Goal: Task Accomplishment & Management: Use online tool/utility

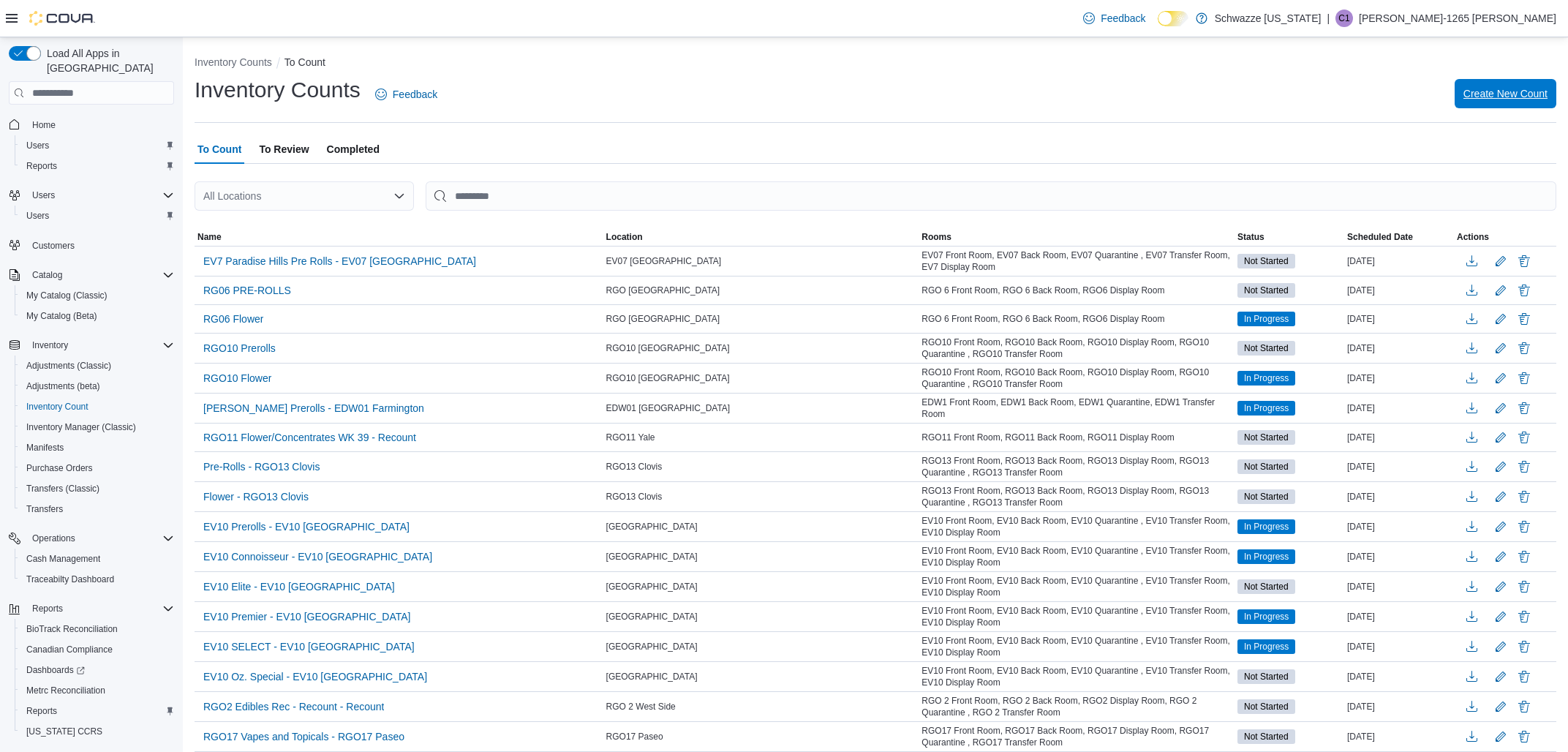
click at [1485, 105] on span "Create New Count" at bounding box center [1506, 93] width 84 height 29
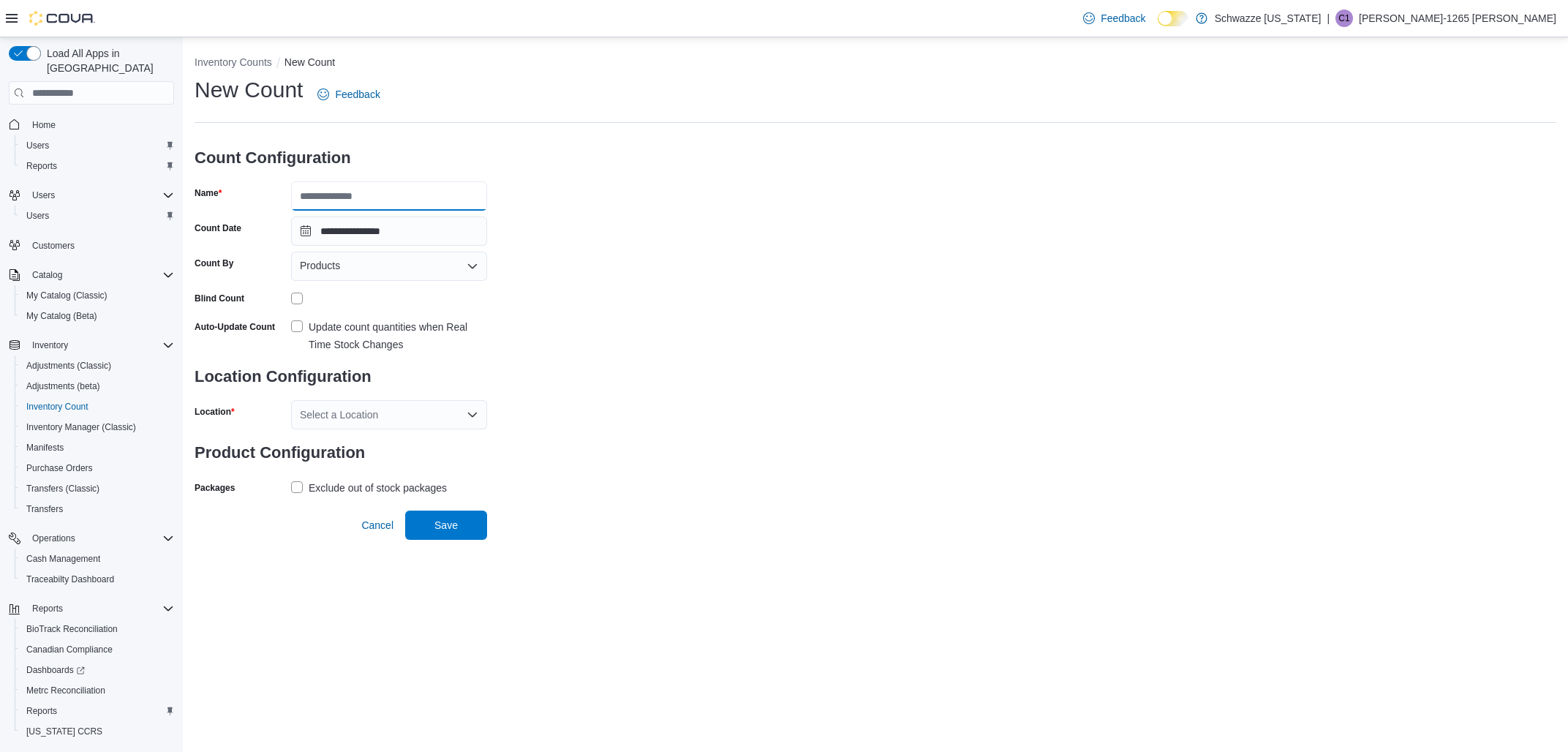
click at [313, 191] on input "Name" at bounding box center [389, 196] width 196 height 29
click at [318, 192] on input "*********" at bounding box center [389, 196] width 196 height 29
type input "*********"
click at [656, 285] on div "**********" at bounding box center [876, 287] width 1361 height 423
click at [380, 279] on div "Products" at bounding box center [389, 266] width 196 height 29
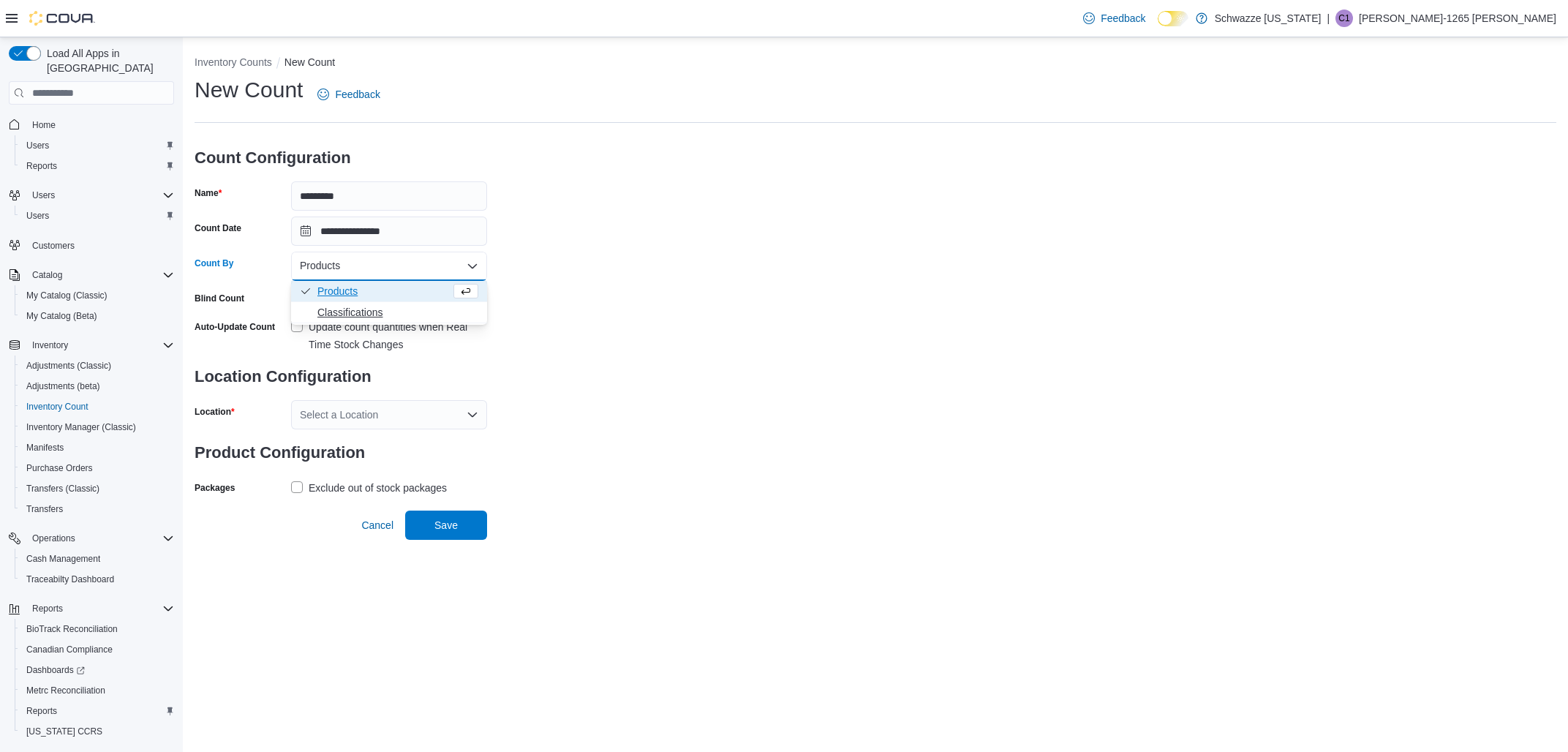
click at [370, 307] on span "Classifications" at bounding box center [398, 312] width 161 height 15
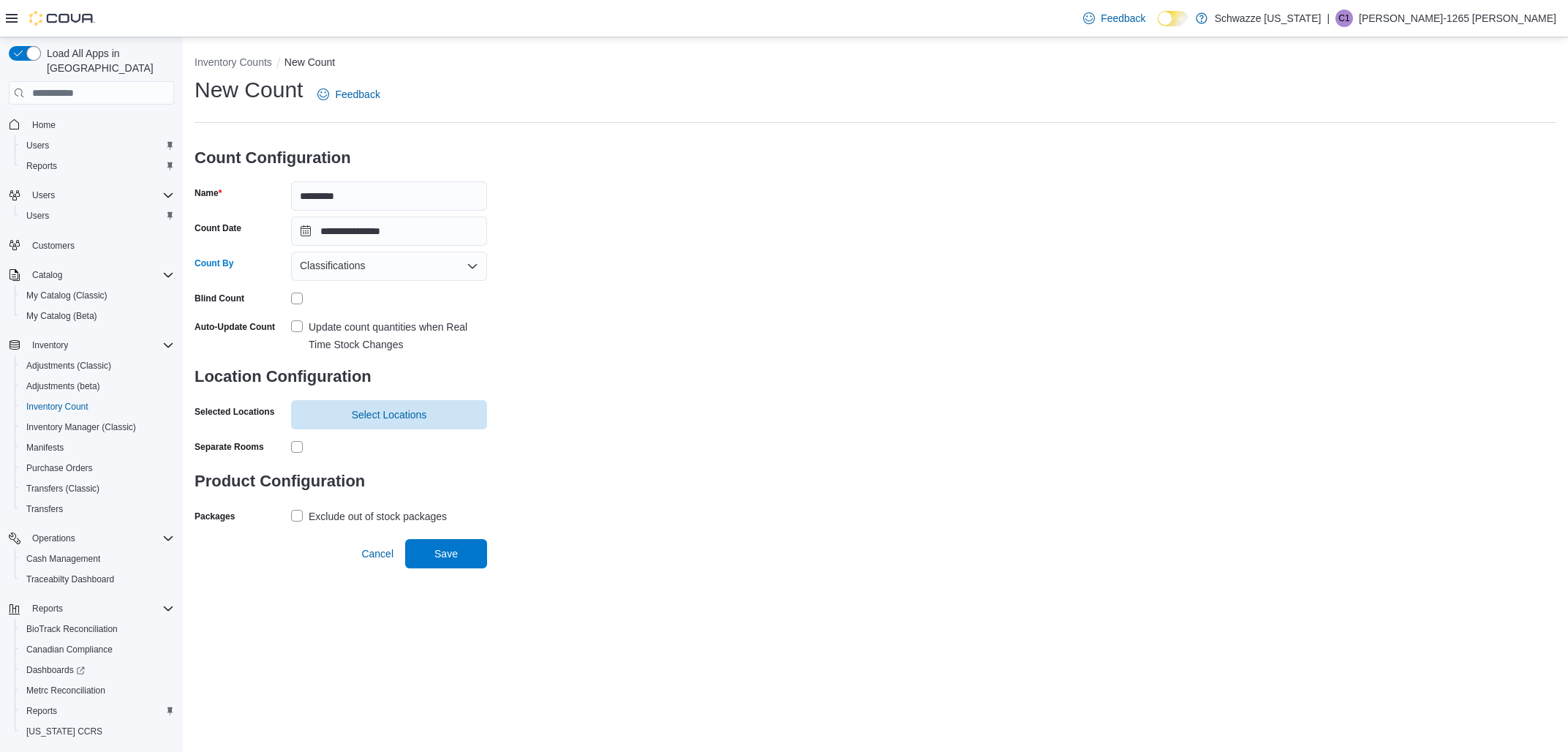
click at [297, 329] on label "Update count quantities when Real Time Stock Changes" at bounding box center [389, 336] width 196 height 35
click at [354, 418] on span "Select Locations" at bounding box center [390, 414] width 75 height 15
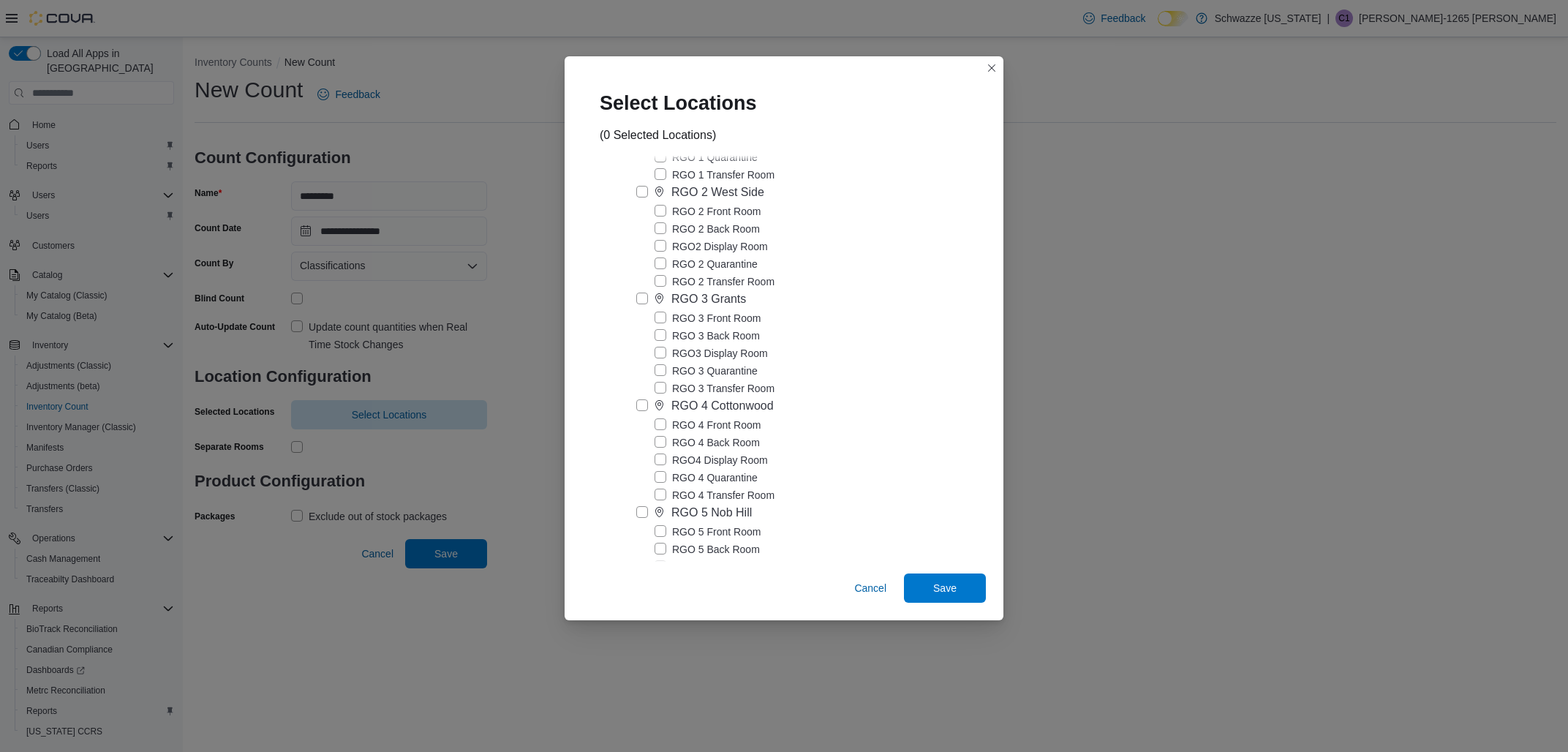
scroll to position [2401, 0]
click at [637, 315] on div "RGO 3 Grants RGO 3 Front Room RGO 3 Back Room RGO3 Display Room RGO 3 Quarantin…" at bounding box center [793, 272] width 351 height 107
click at [638, 237] on label "RGO 3 Grants" at bounding box center [691, 228] width 110 height 18
click at [962, 589] on span "Save" at bounding box center [945, 587] width 65 height 29
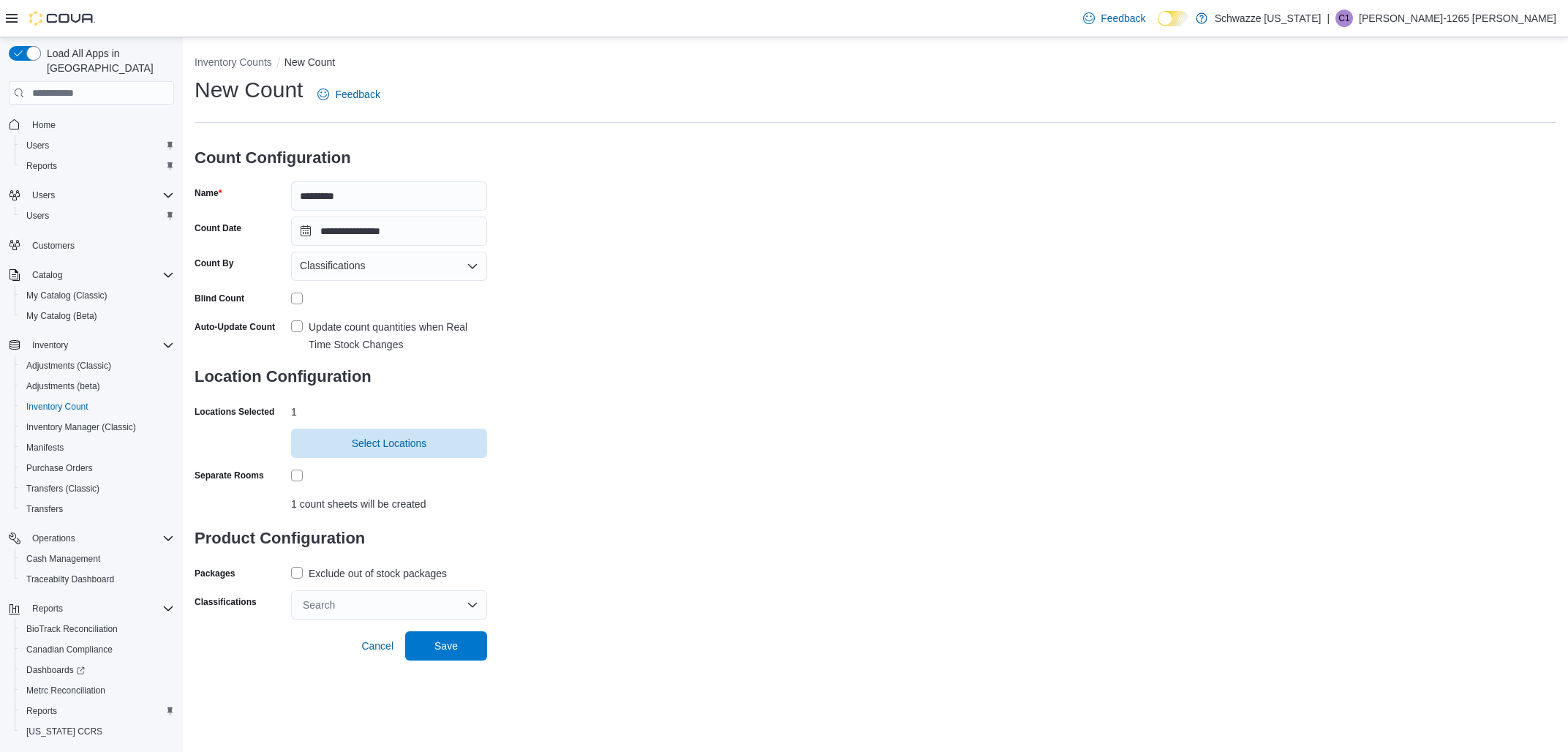
click at [293, 575] on label "Exclude out of stock packages" at bounding box center [369, 573] width 156 height 18
click at [311, 608] on div "Search" at bounding box center [389, 605] width 196 height 29
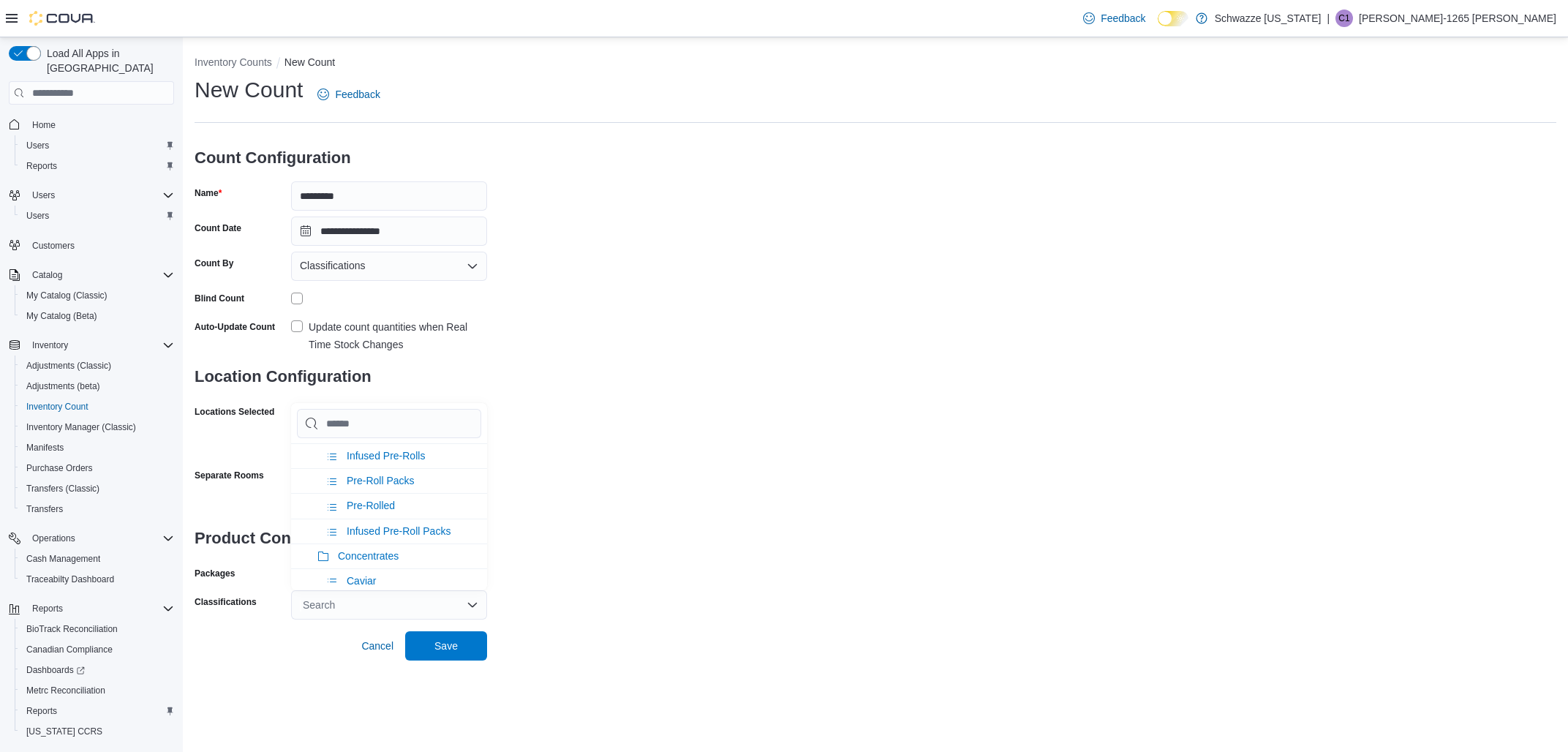
scroll to position [137, 0]
click at [376, 512] on span "Pre-Rolls" at bounding box center [359, 518] width 43 height 12
click at [457, 642] on span "Save" at bounding box center [446, 645] width 24 height 15
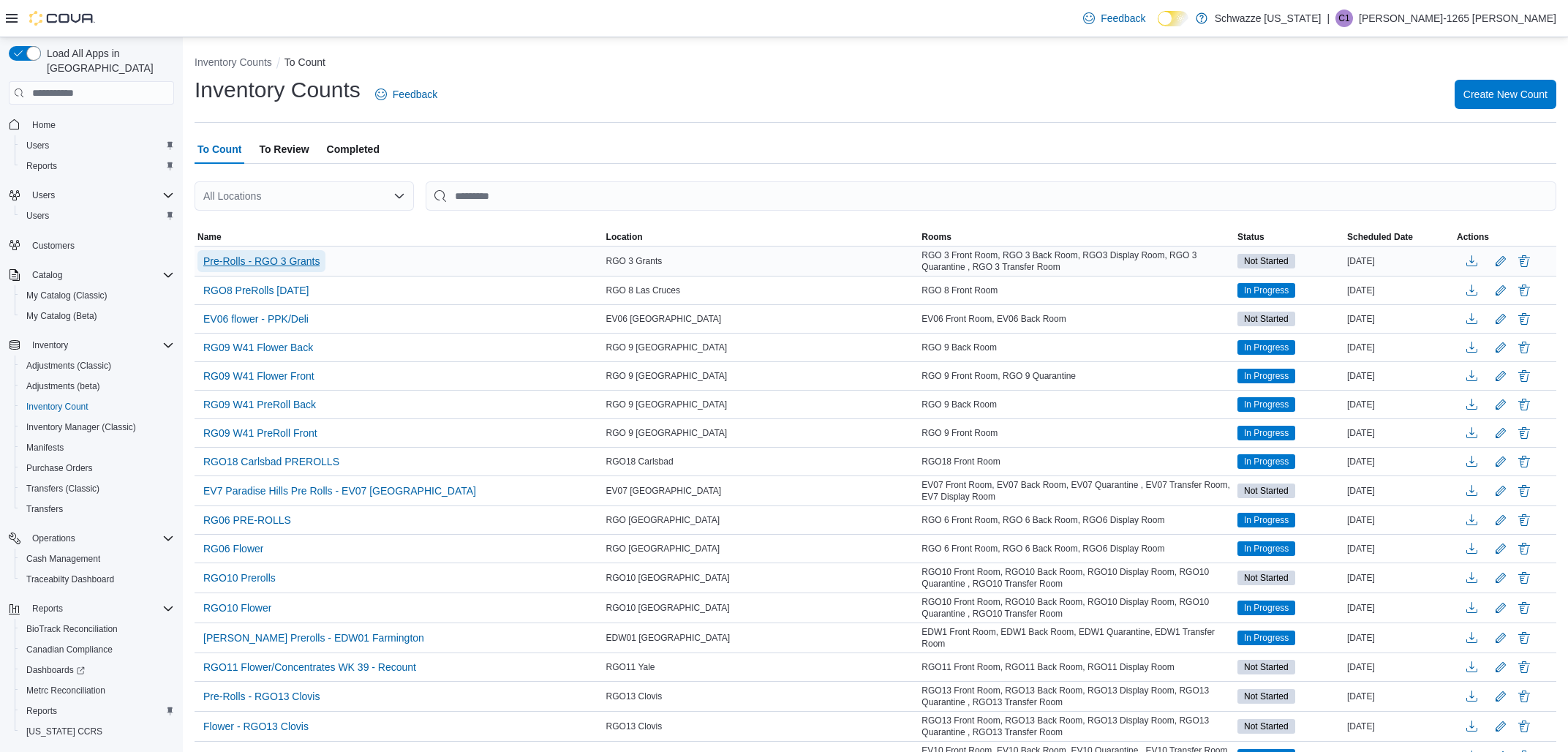
click at [277, 256] on span "Pre-Rolls - RGO 3 Grants" at bounding box center [262, 261] width 116 height 15
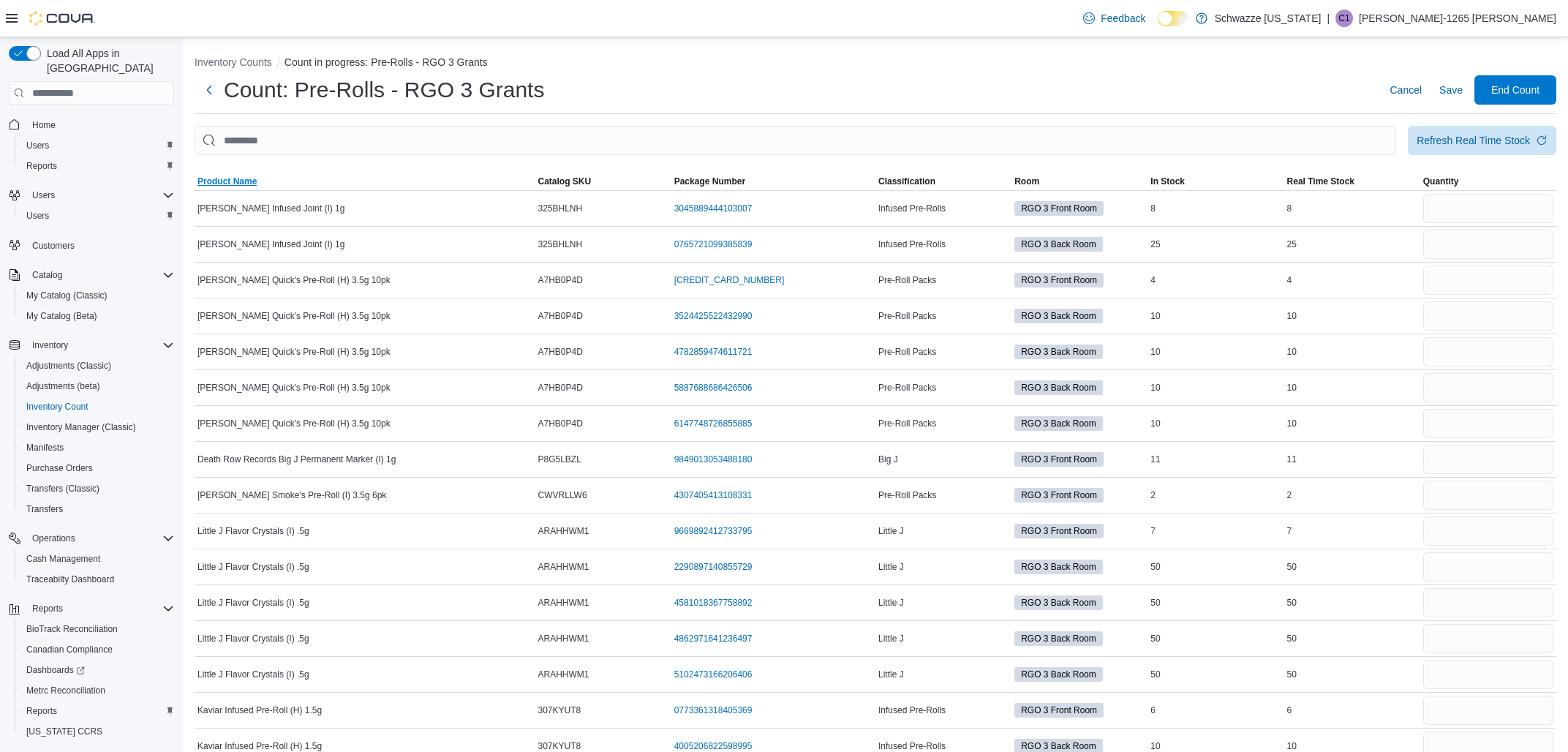
click at [232, 184] on span "Product Name" at bounding box center [227, 182] width 60 height 12
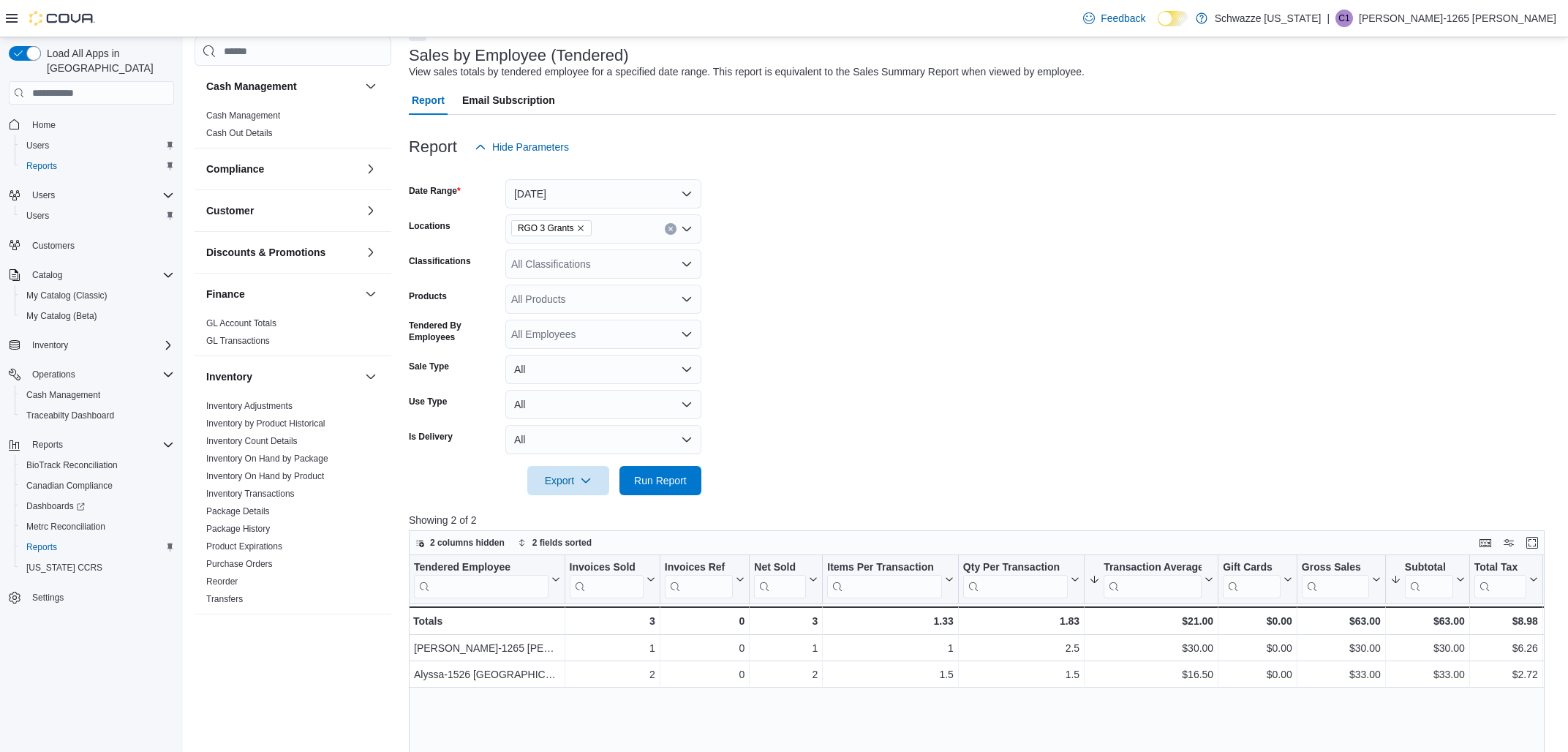
scroll to position [85, 0]
click at [665, 487] on span "Run Report" at bounding box center [661, 480] width 53 height 15
click at [654, 476] on span "Run Report" at bounding box center [661, 480] width 53 height 15
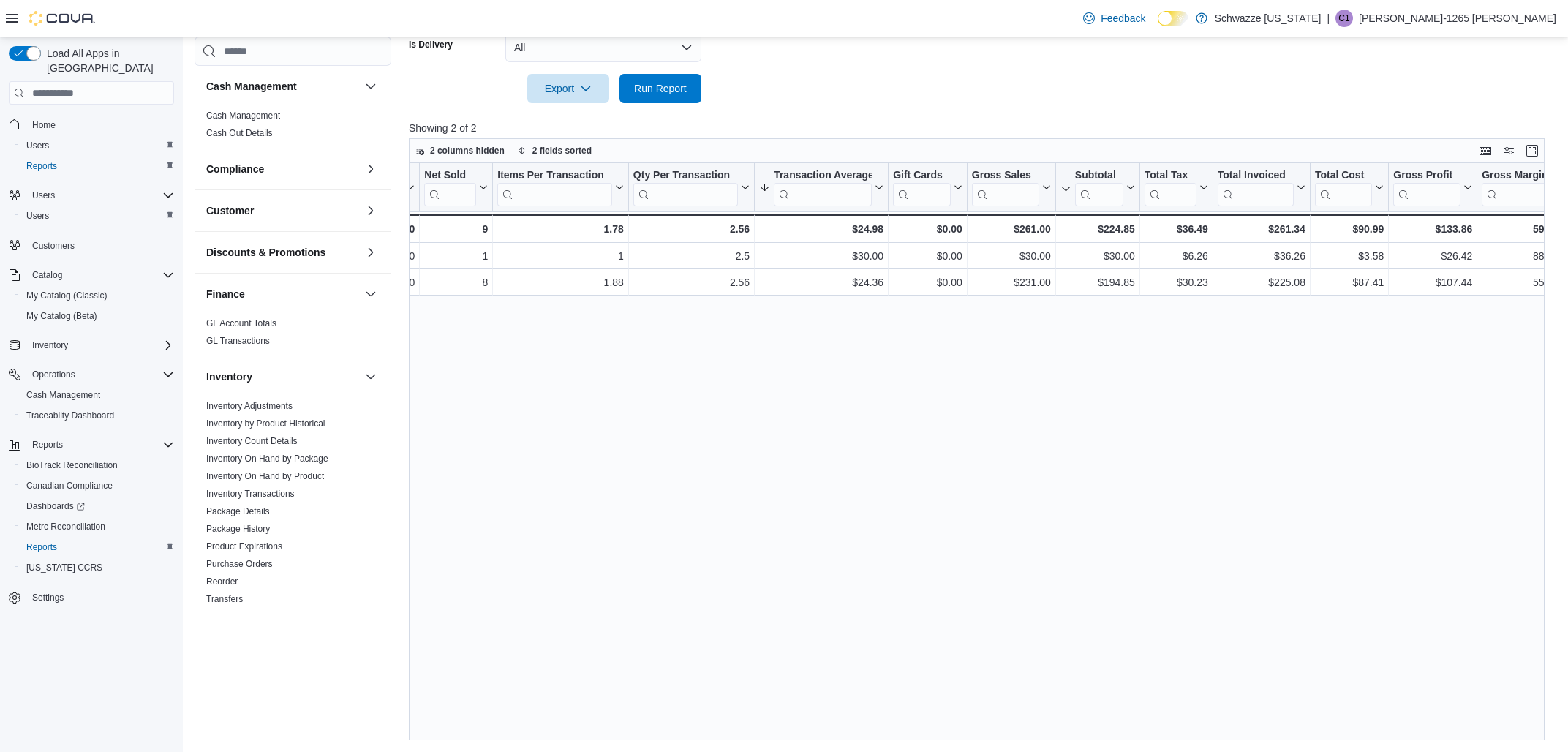
scroll to position [0, 0]
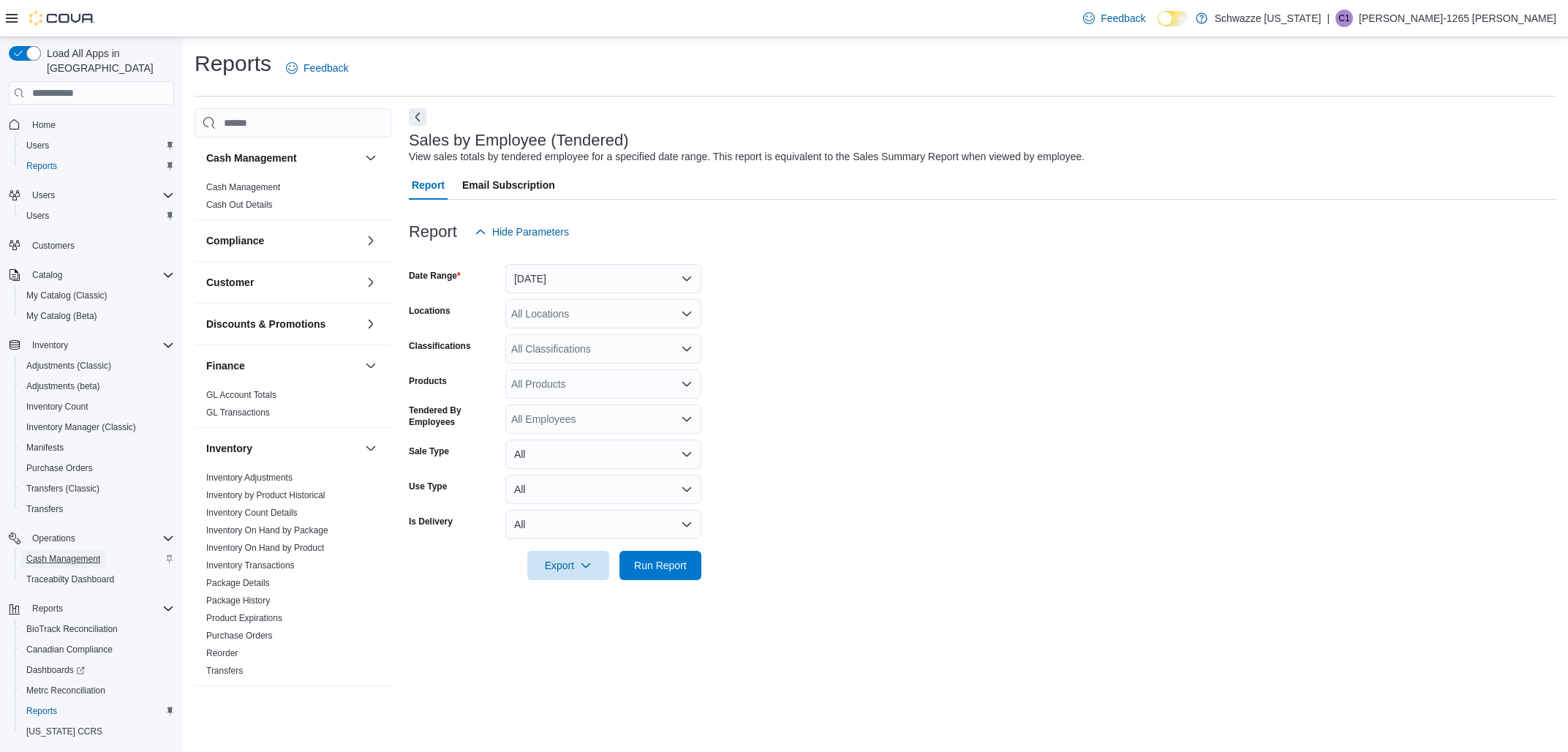
click at [75, 553] on span "Cash Management" at bounding box center [63, 559] width 74 height 12
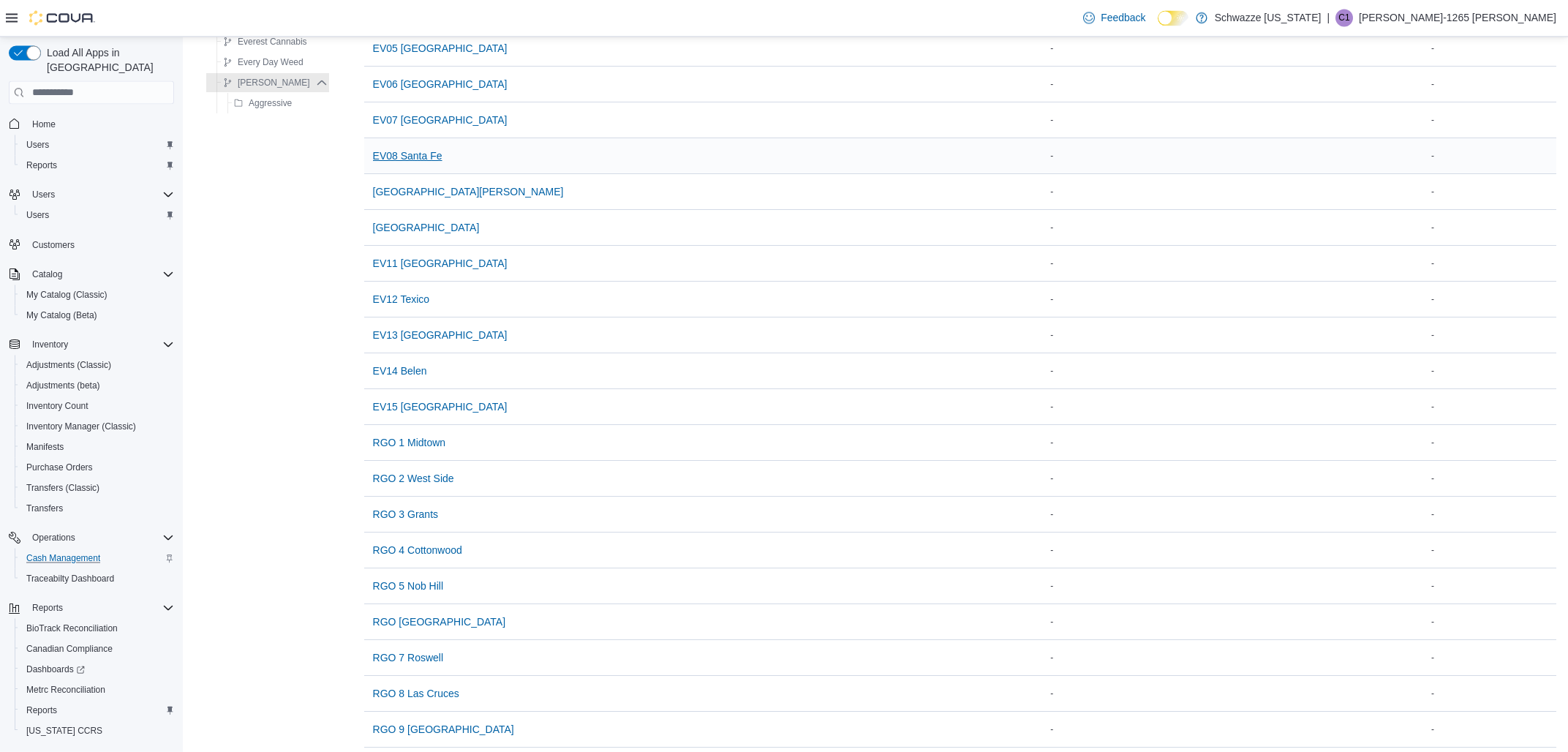
scroll to position [392, 0]
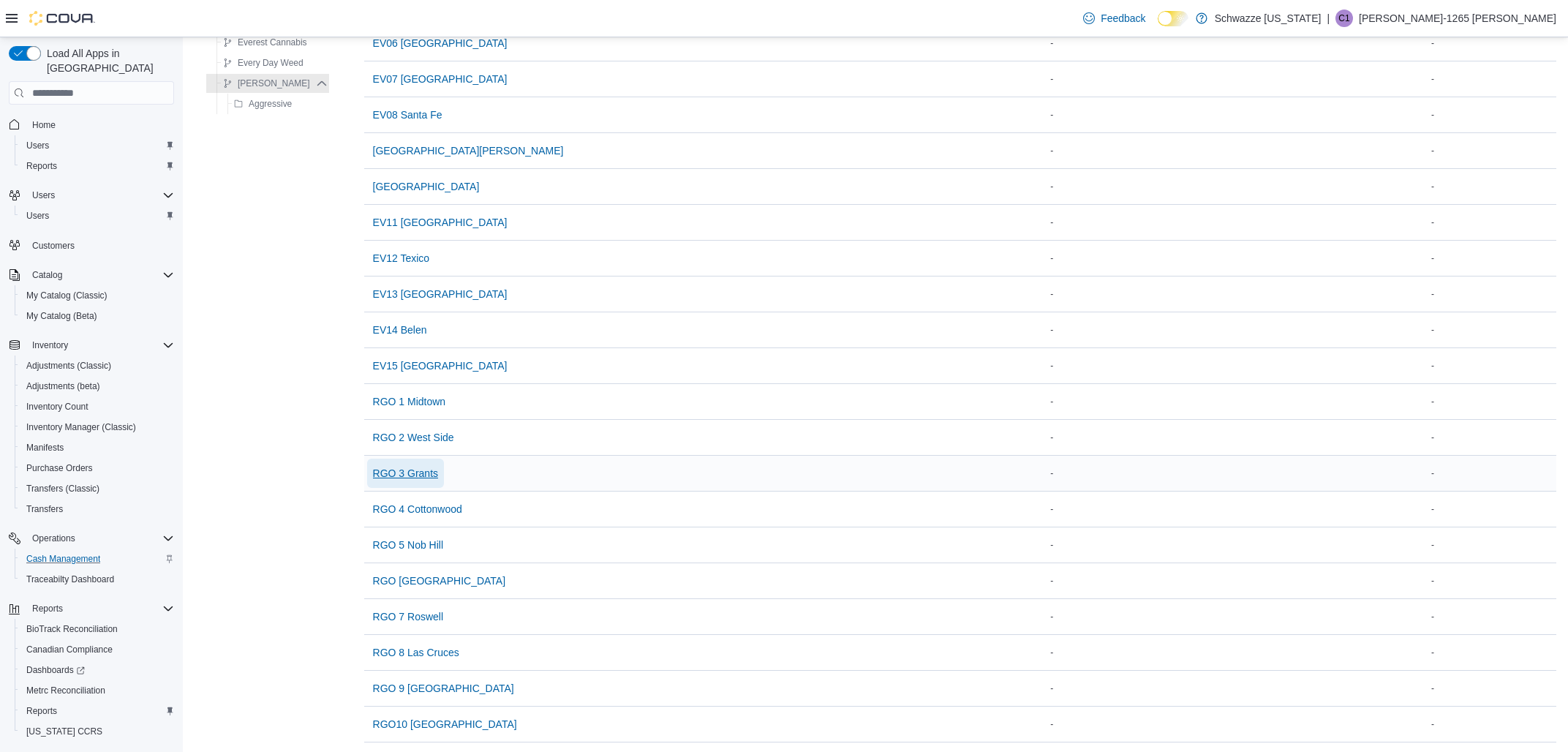
click at [428, 479] on span "RGO 3 Grants" at bounding box center [405, 473] width 65 height 15
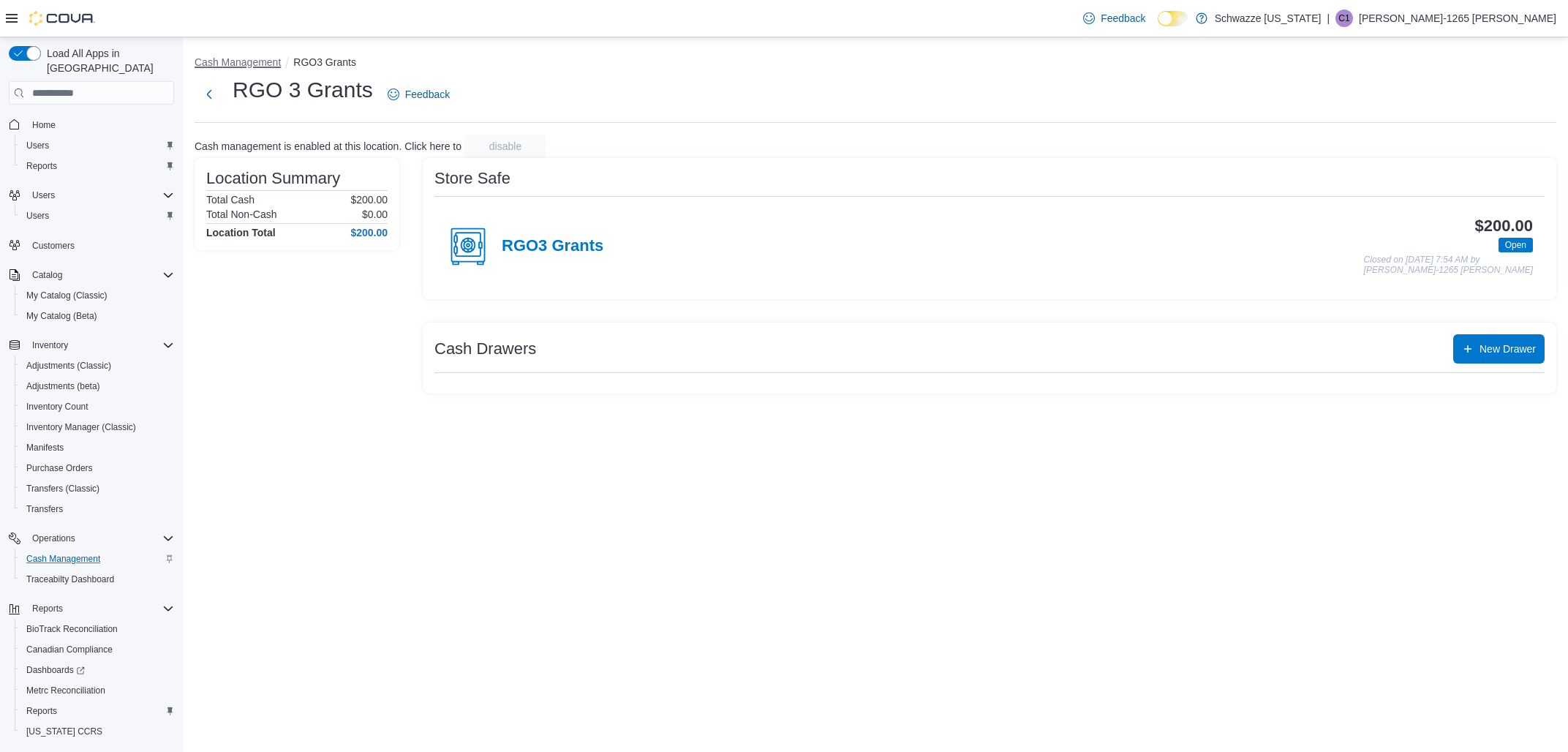
click at [251, 62] on button "Cash Management" at bounding box center [237, 62] width 86 height 12
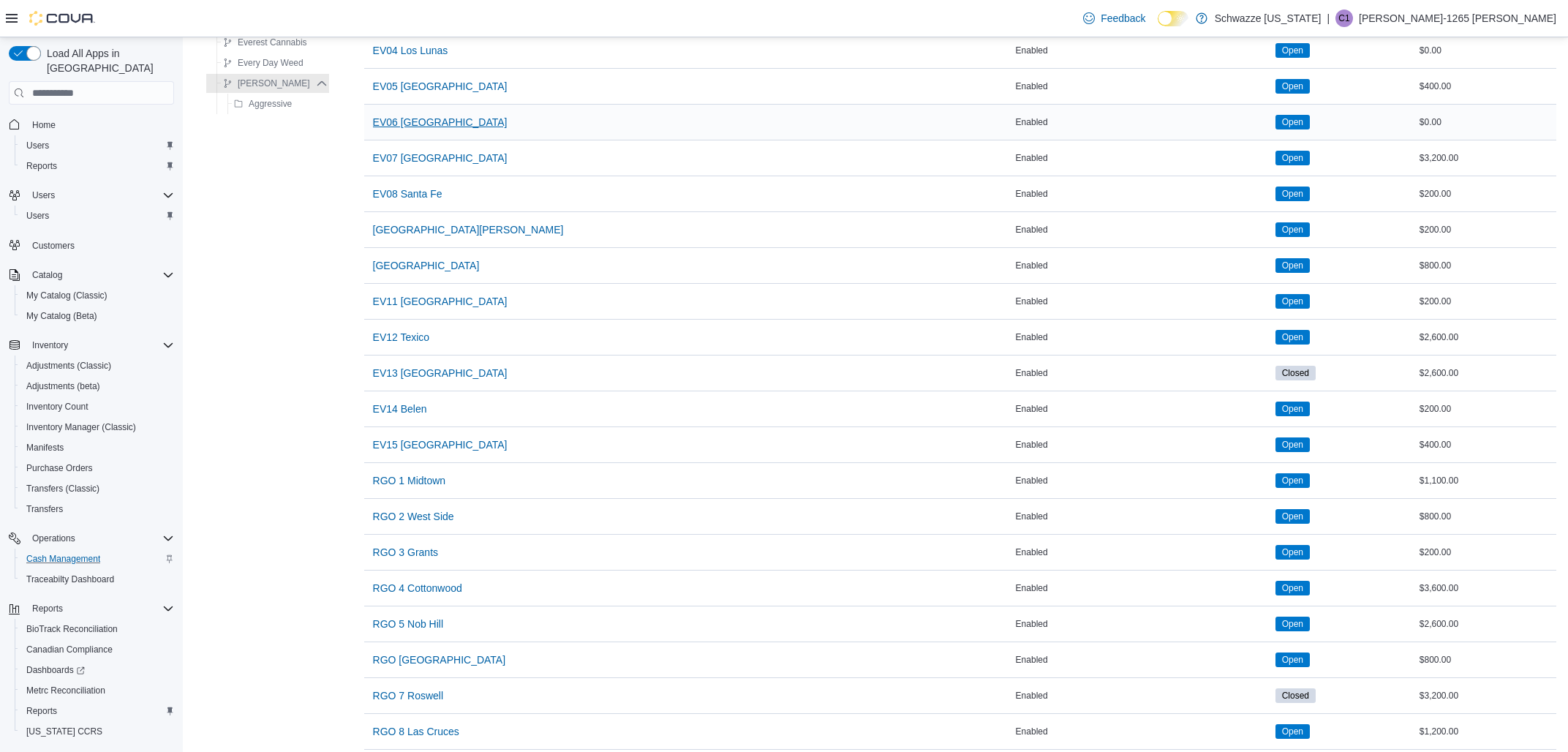
scroll to position [392, 0]
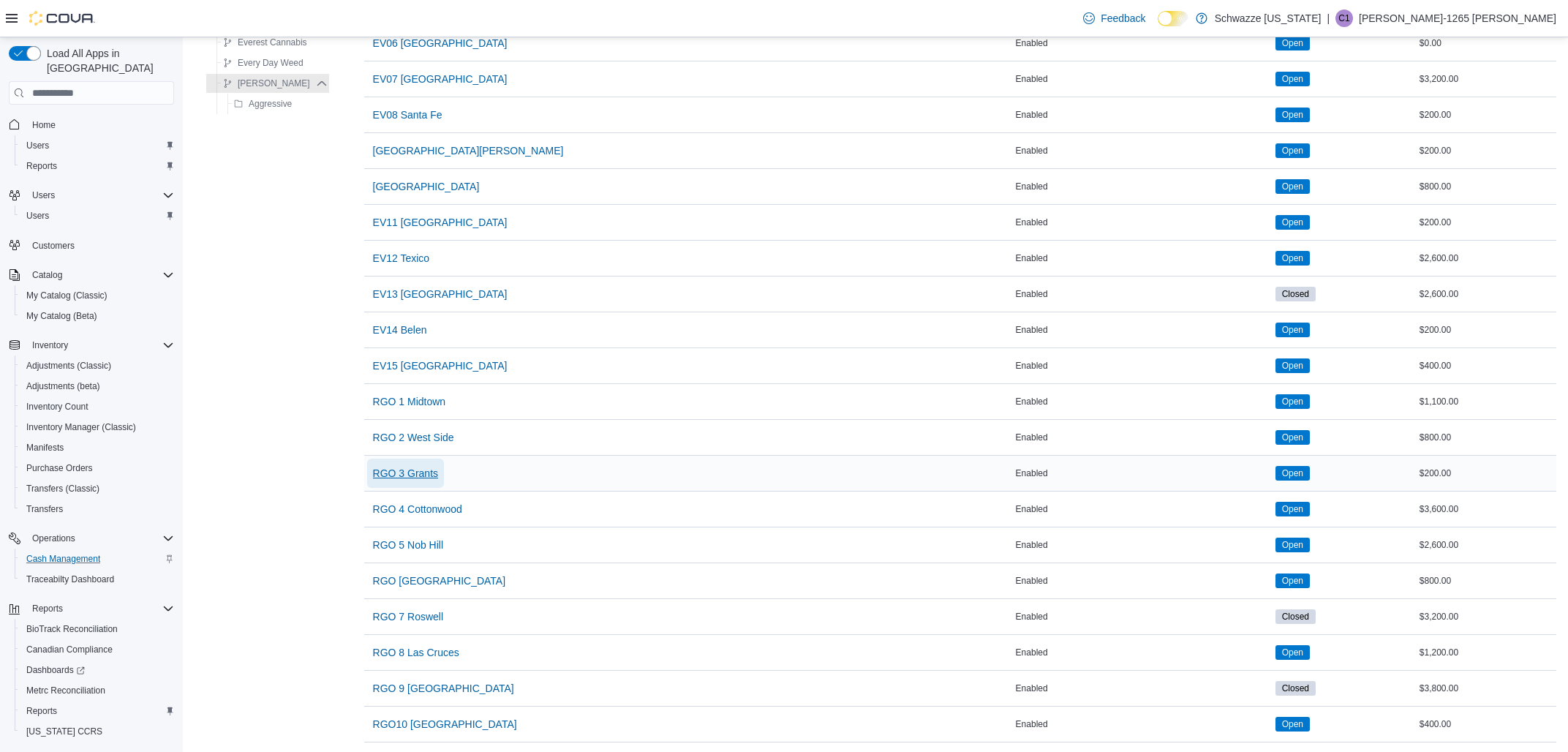
click at [412, 473] on span "RGO 3 Grants" at bounding box center [405, 473] width 65 height 15
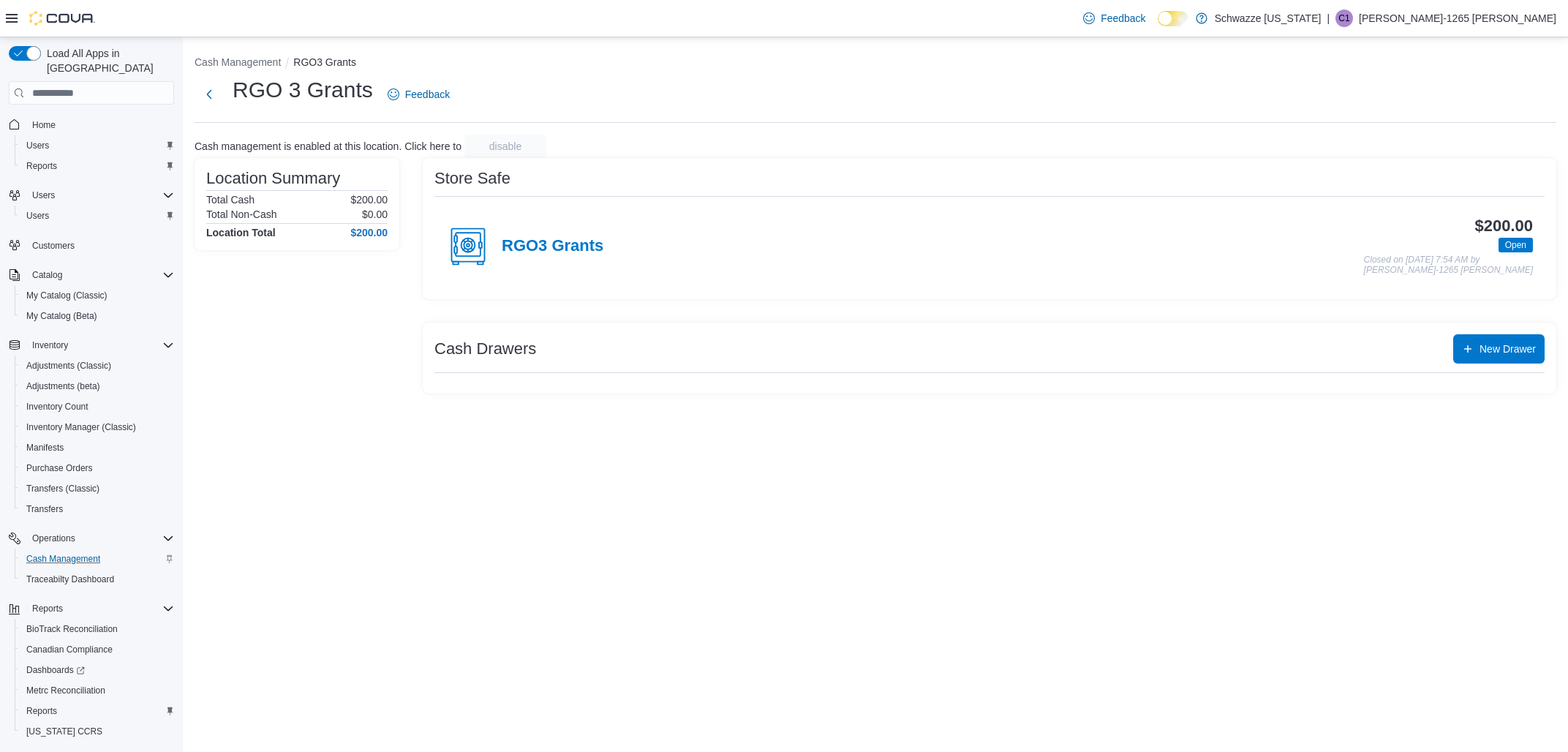
click at [534, 350] on h3 "Cash Drawers" at bounding box center [485, 349] width 101 height 18
click at [501, 349] on h3 "Cash Drawers" at bounding box center [485, 349] width 101 height 18
